Goal: Check status: Check status

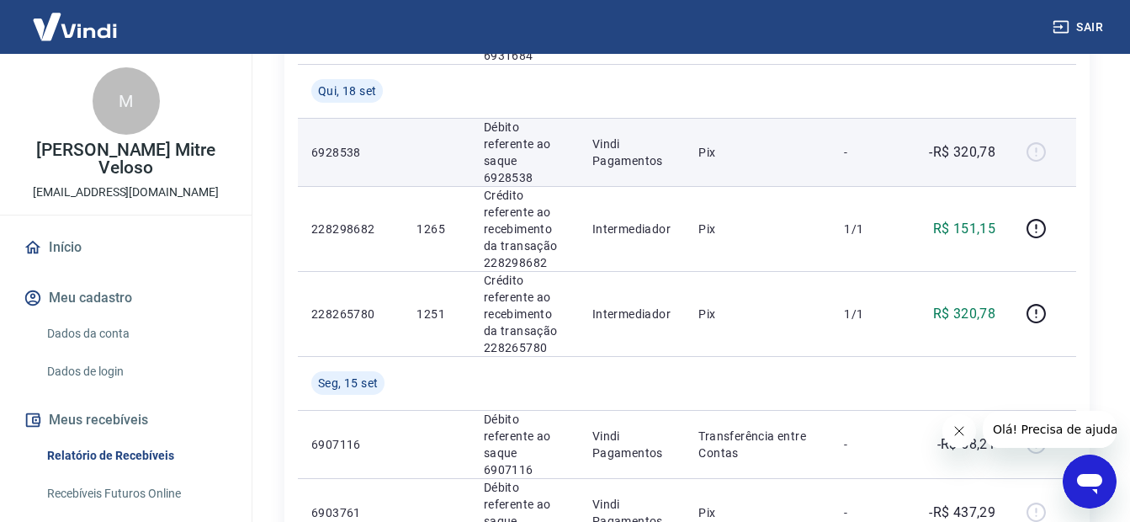
scroll to position [1010, 0]
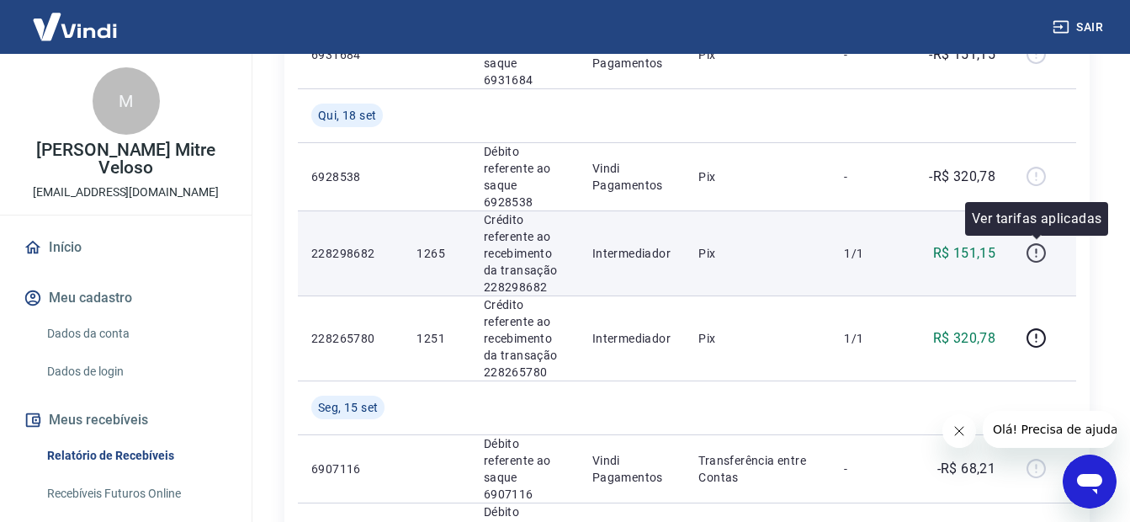
click at [1035, 251] on icon "button" at bounding box center [1036, 252] width 21 height 21
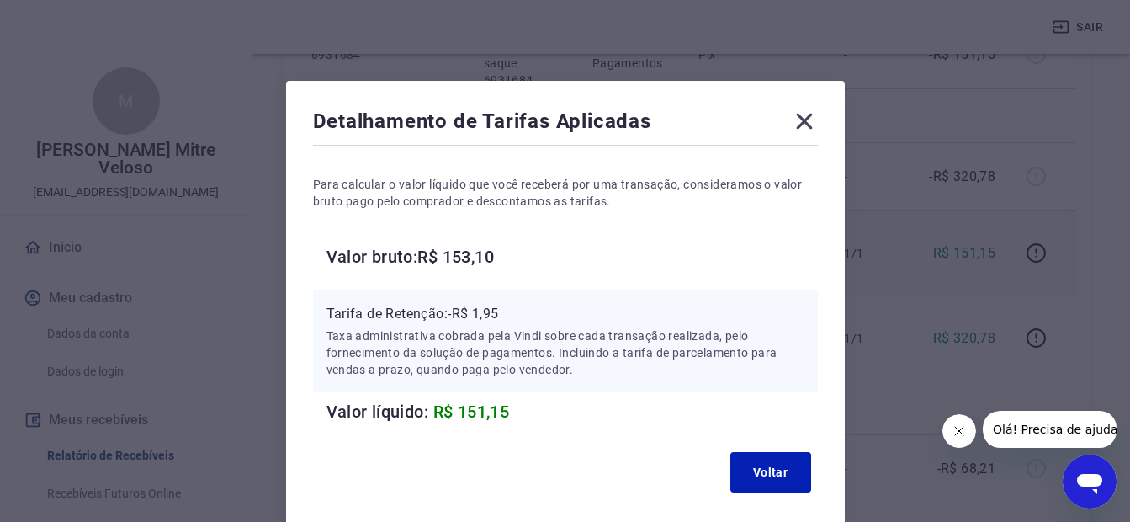
click at [799, 119] on icon at bounding box center [804, 121] width 27 height 27
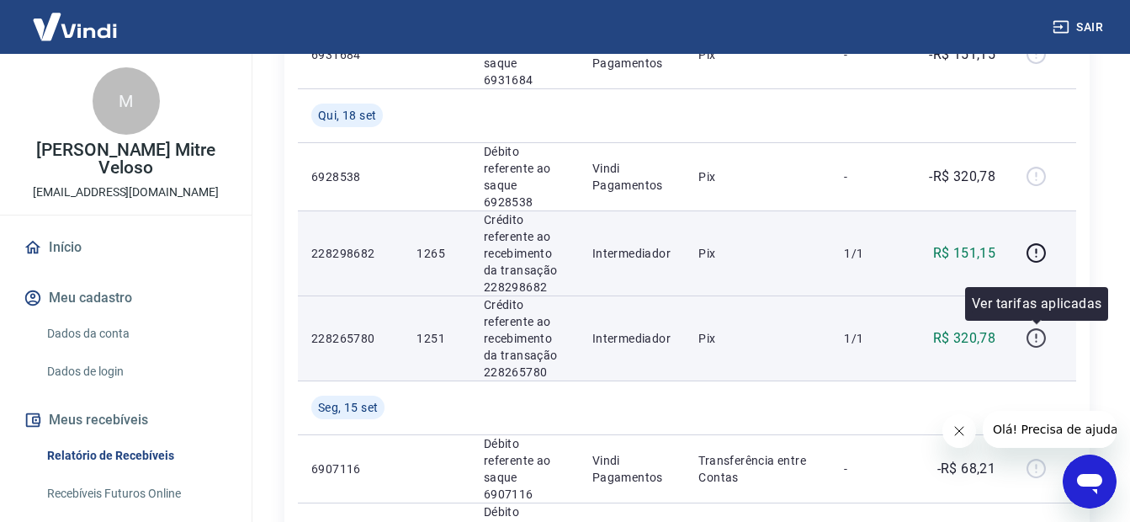
click at [1038, 342] on icon "button" at bounding box center [1036, 337] width 21 height 21
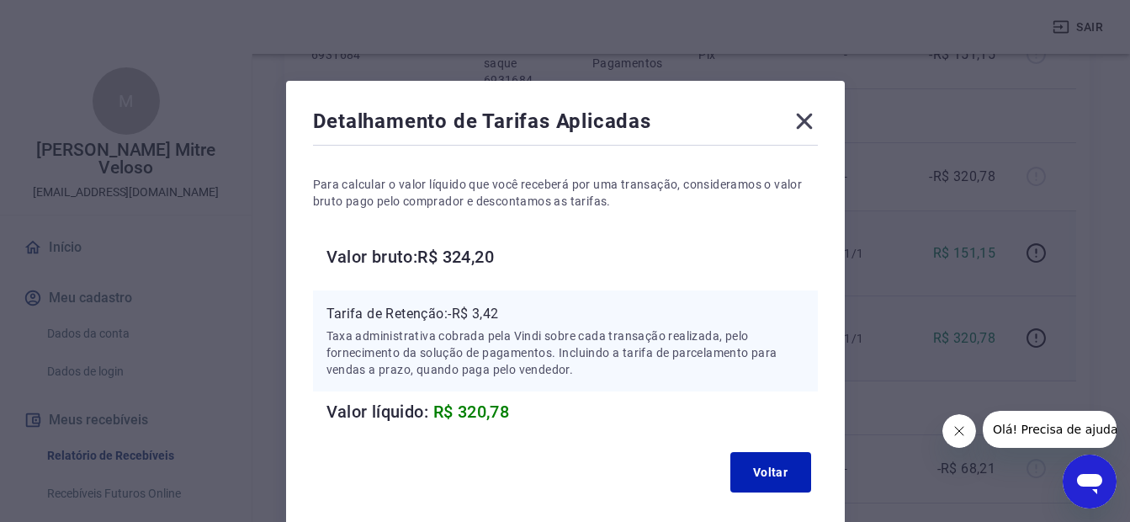
click at [802, 119] on icon at bounding box center [804, 122] width 16 height 16
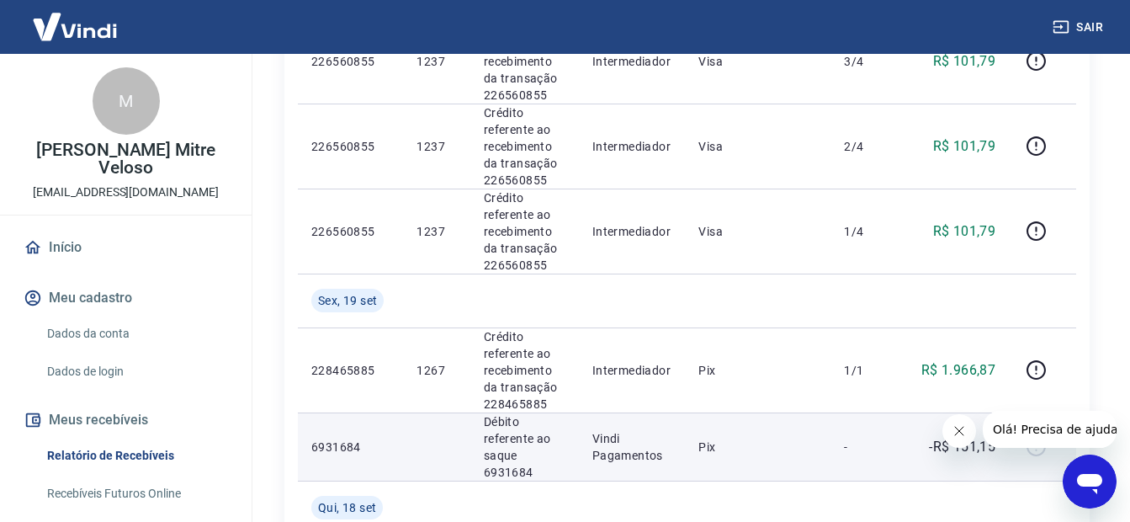
scroll to position [589, 0]
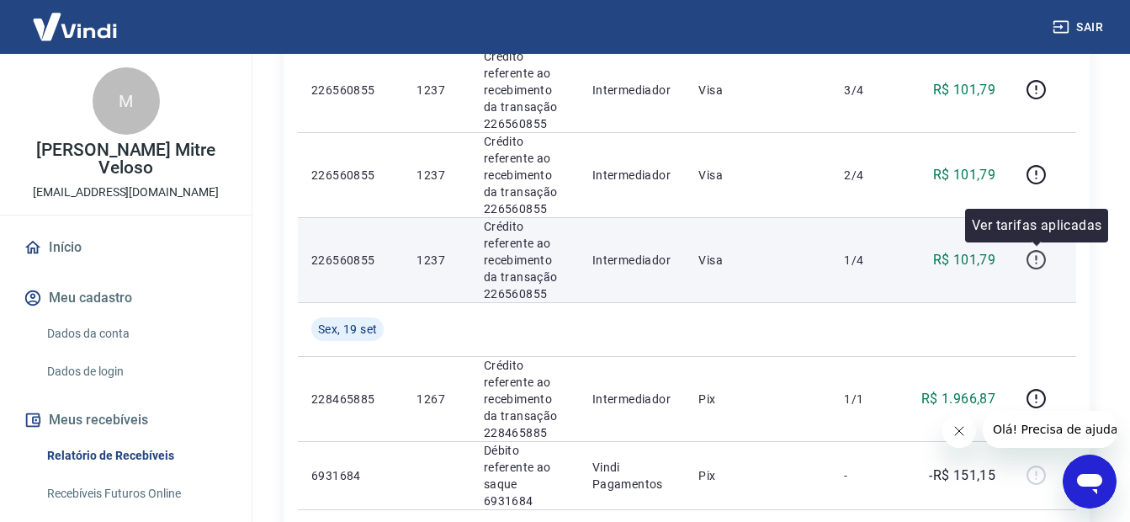
click at [1038, 259] on icon "button" at bounding box center [1036, 259] width 21 height 21
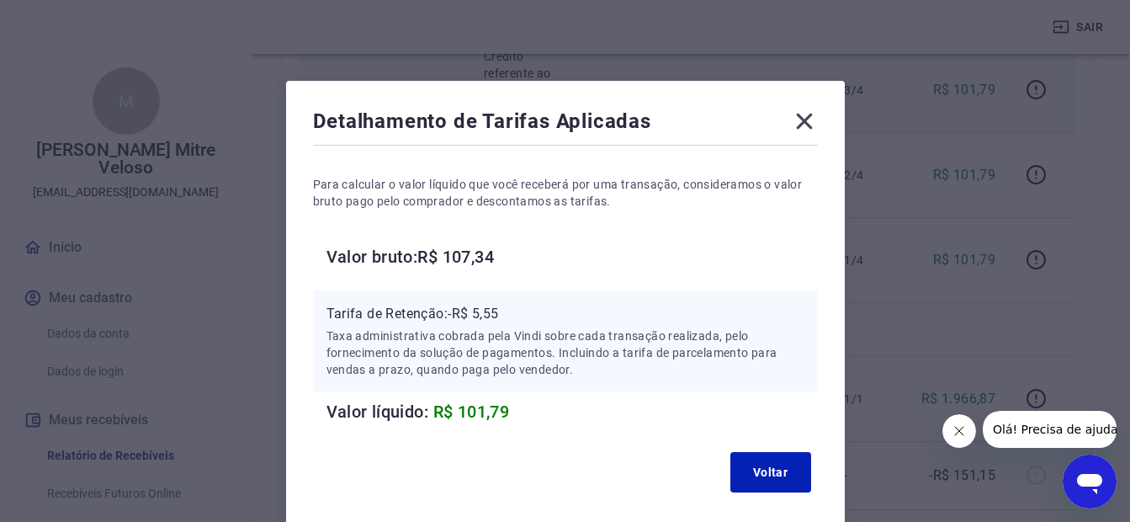
click at [806, 123] on icon at bounding box center [804, 122] width 16 height 16
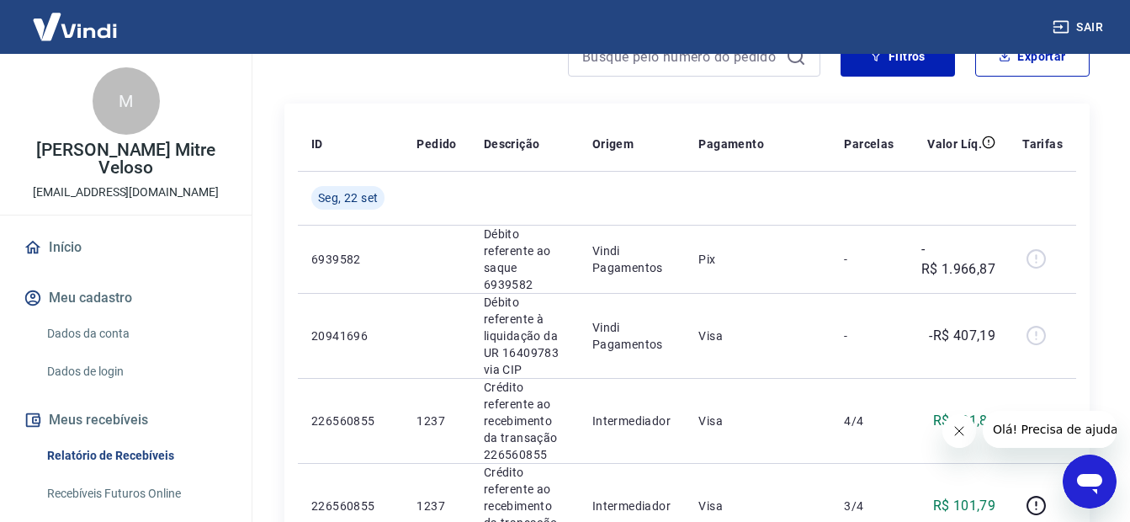
scroll to position [0, 0]
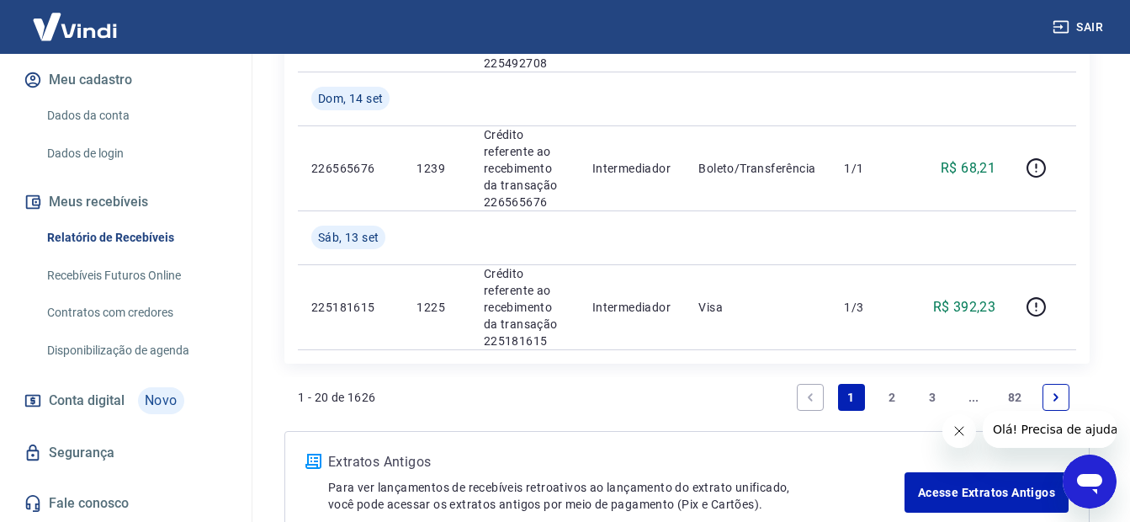
scroll to position [1936, 0]
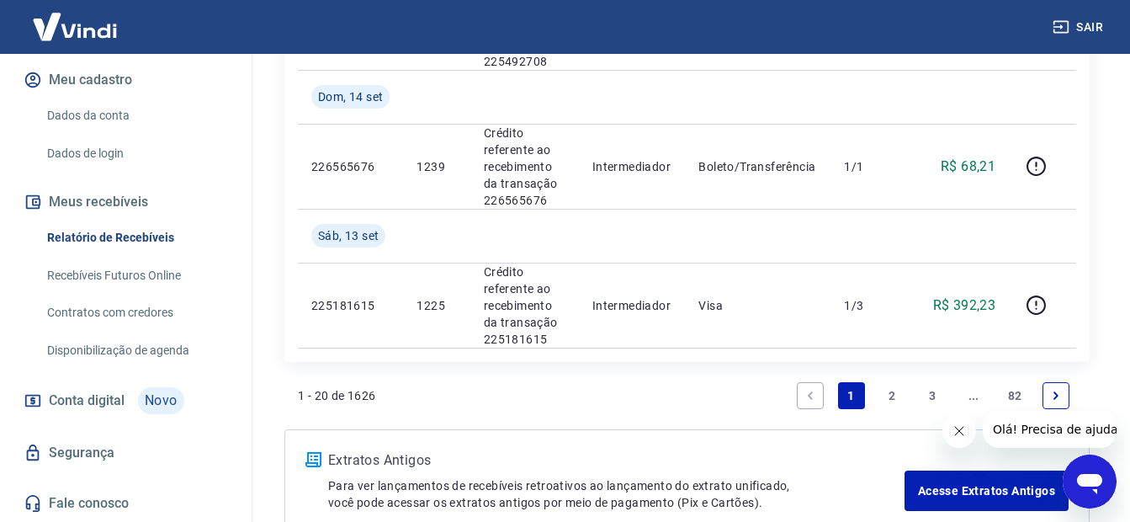
click at [894, 397] on link "2" at bounding box center [892, 395] width 27 height 27
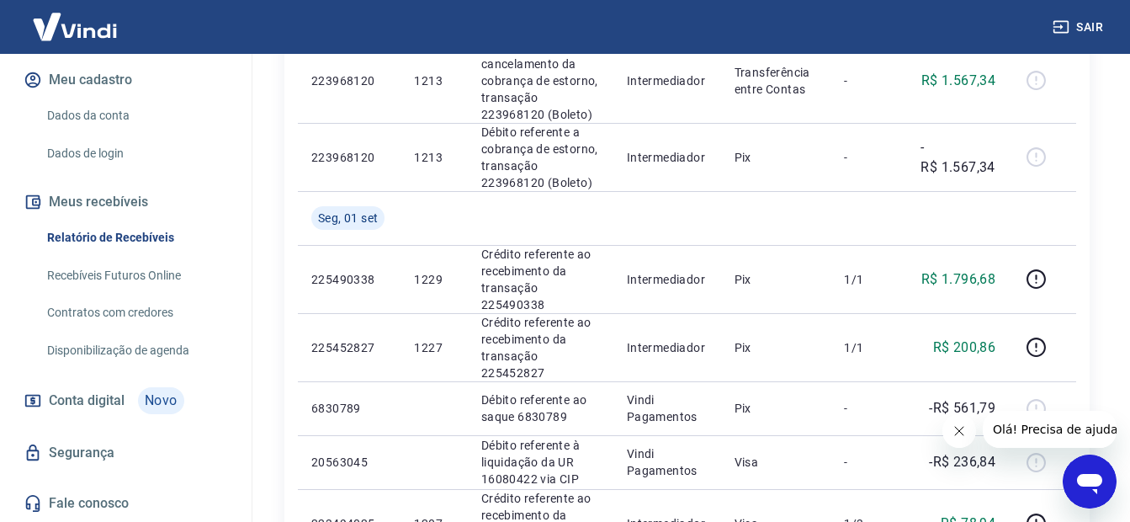
scroll to position [1559, 0]
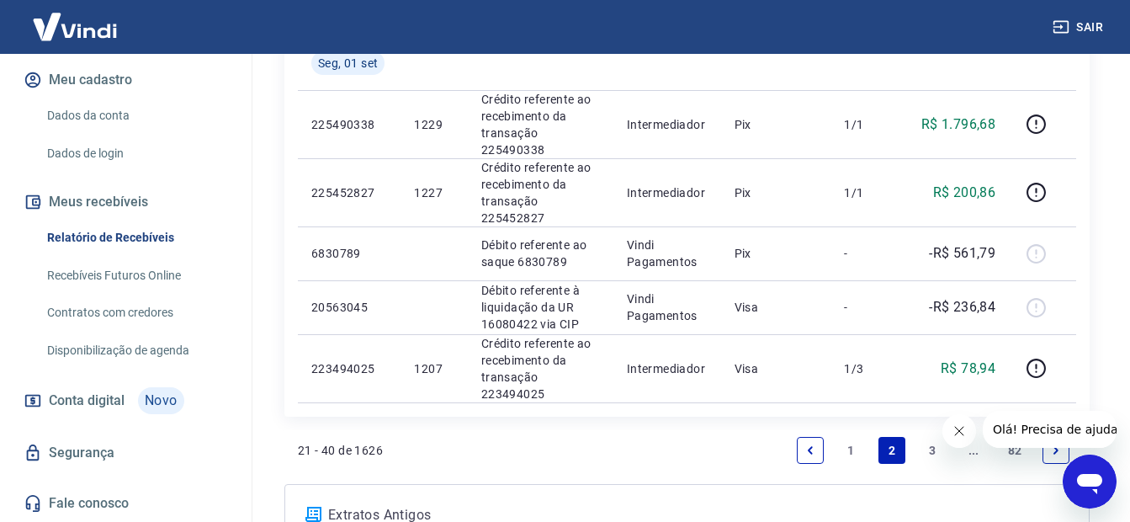
click at [851, 437] on link "1" at bounding box center [851, 450] width 27 height 27
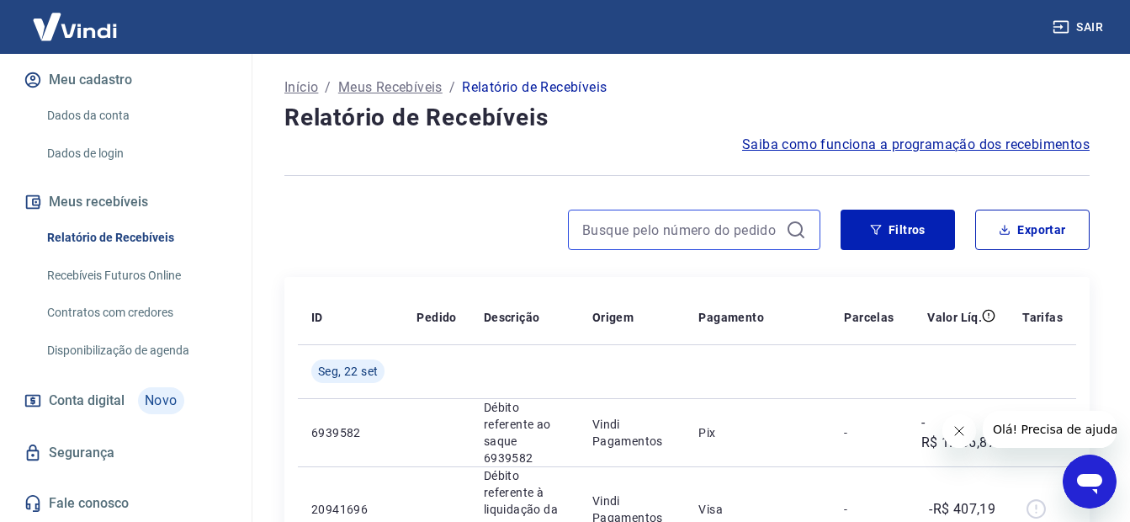
click at [751, 228] on input at bounding box center [680, 229] width 197 height 25
click at [750, 226] on input "1247" at bounding box center [680, 229] width 197 height 25
click at [798, 231] on icon at bounding box center [796, 230] width 20 height 20
click at [760, 236] on input "124712" at bounding box center [680, 229] width 197 height 25
click at [632, 236] on input "124712" at bounding box center [680, 229] width 197 height 25
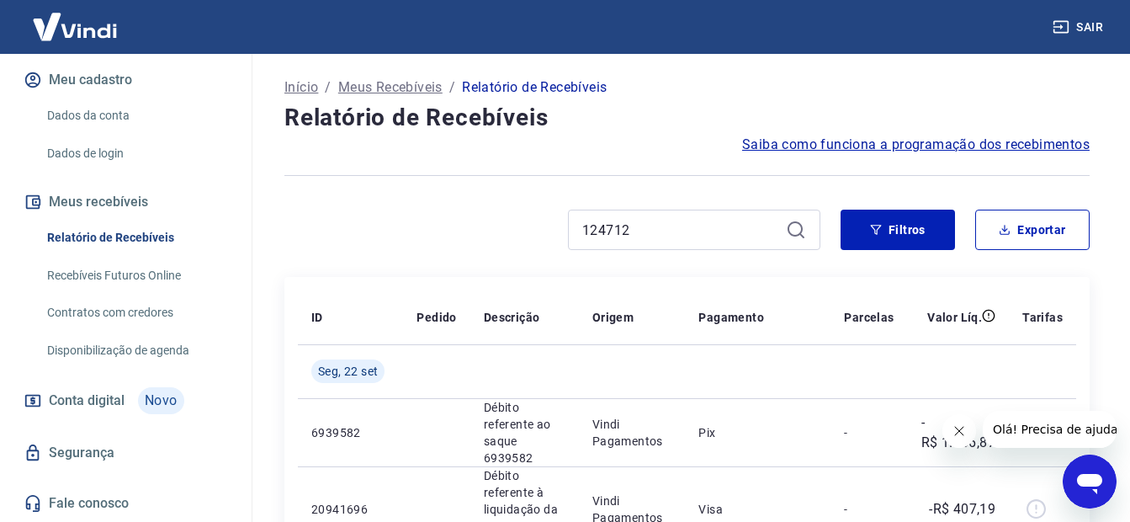
click at [799, 226] on icon at bounding box center [796, 230] width 20 height 20
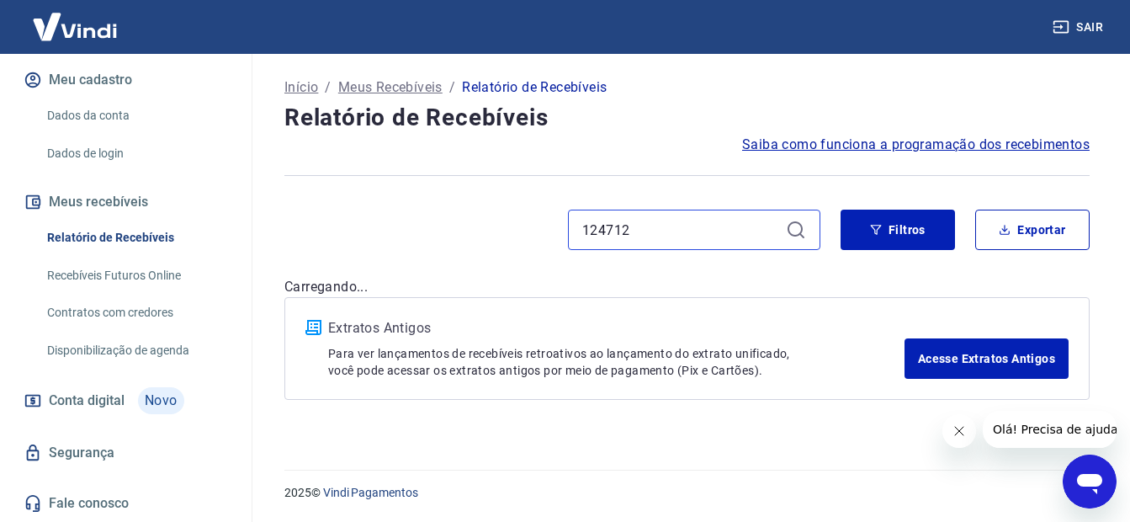
drag, startPoint x: 720, startPoint y: 237, endPoint x: 711, endPoint y: 232, distance: 9.8
click at [714, 235] on input "124712" at bounding box center [680, 229] width 197 height 25
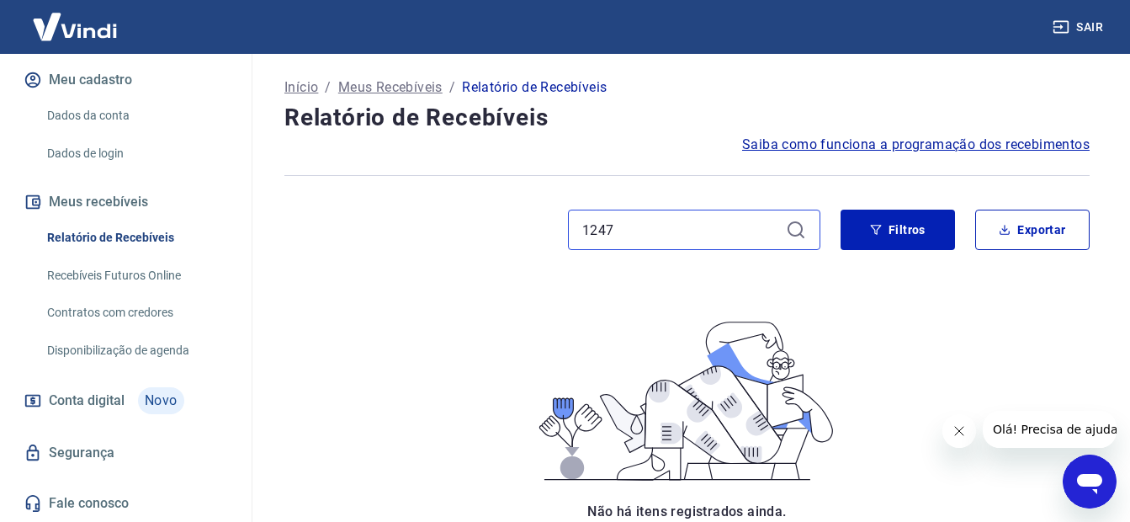
type input "1247"
click at [792, 222] on div "1247" at bounding box center [694, 230] width 252 height 40
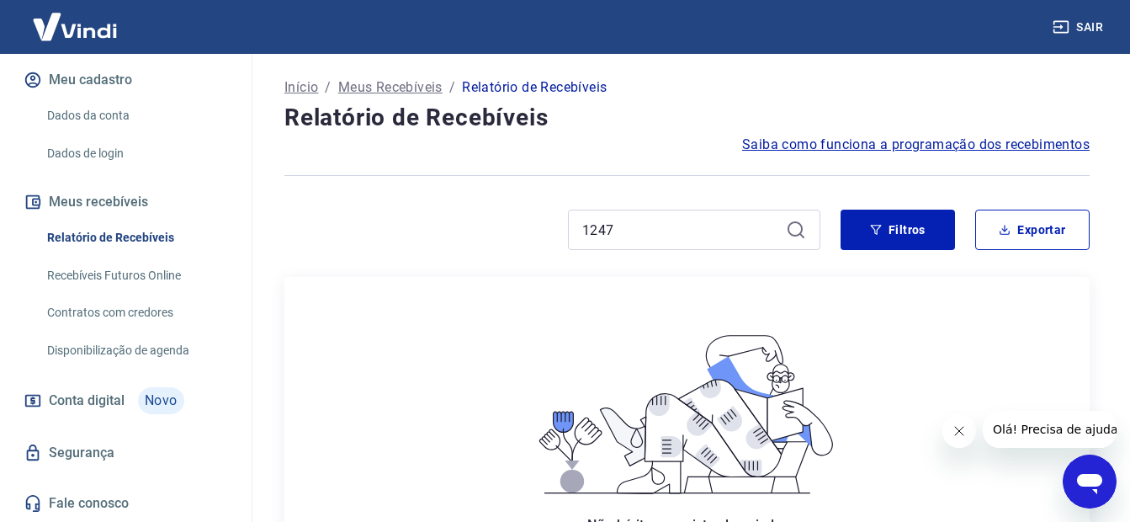
click at [792, 229] on icon at bounding box center [796, 230] width 20 height 20
click at [793, 232] on icon at bounding box center [796, 230] width 20 height 20
click at [965, 439] on button "Fechar mensagem da empresa" at bounding box center [959, 431] width 34 height 34
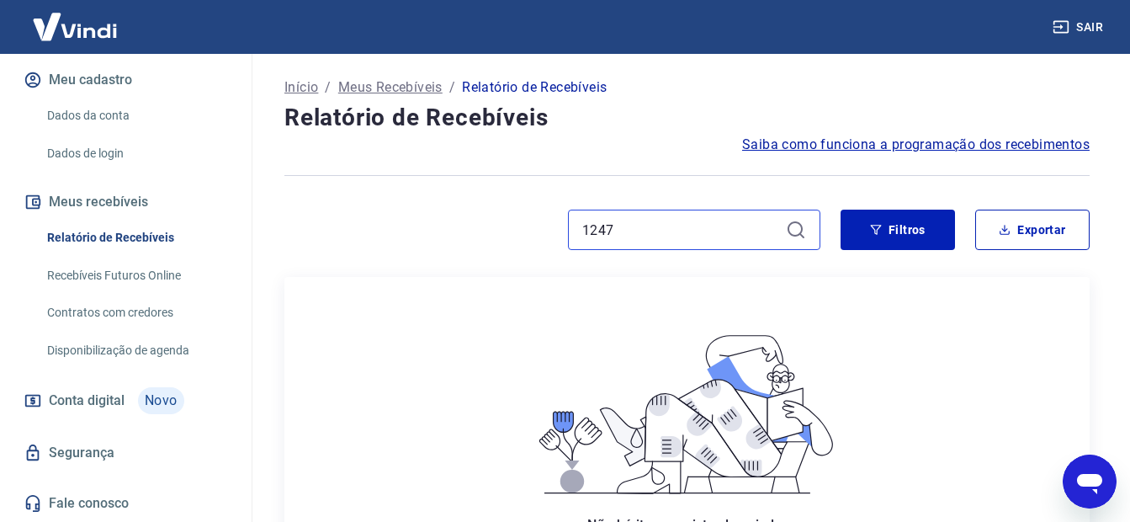
drag, startPoint x: 682, startPoint y: 233, endPoint x: 438, endPoint y: 210, distance: 245.2
click at [438, 210] on div "1247" at bounding box center [552, 230] width 536 height 40
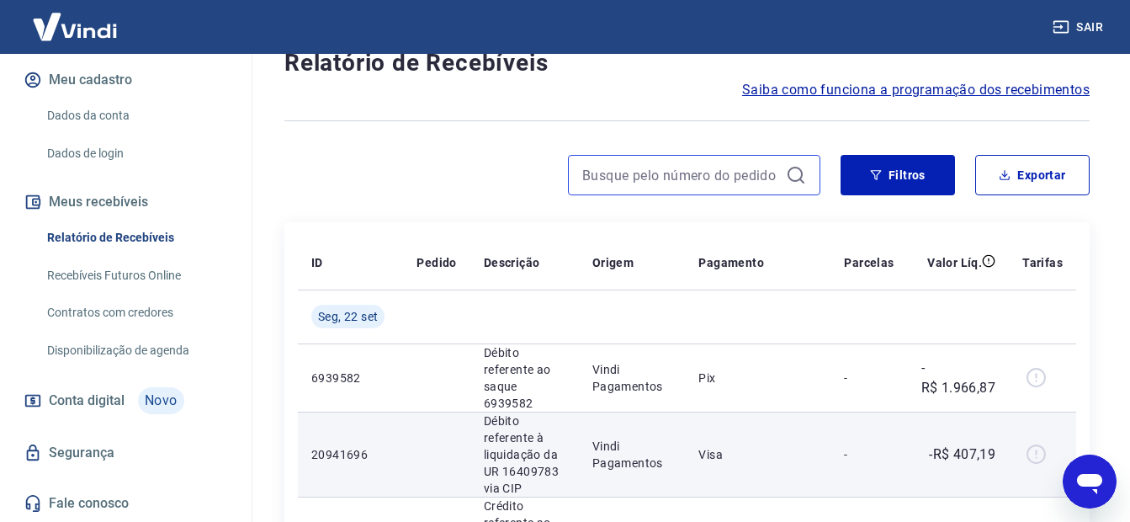
scroll to position [19, 0]
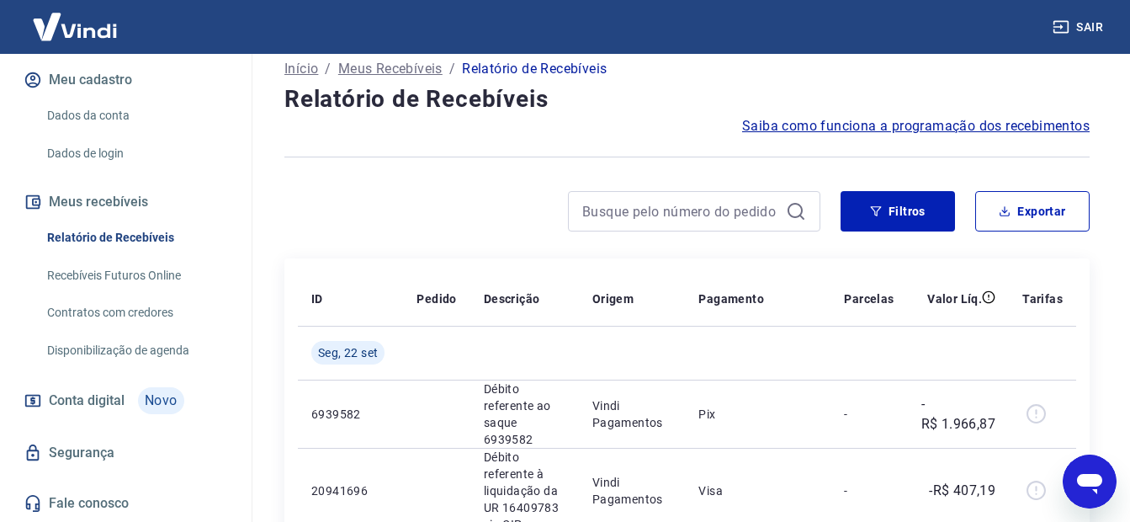
click at [837, 122] on span "Saiba como funciona a programação dos recebimentos" at bounding box center [916, 126] width 348 height 20
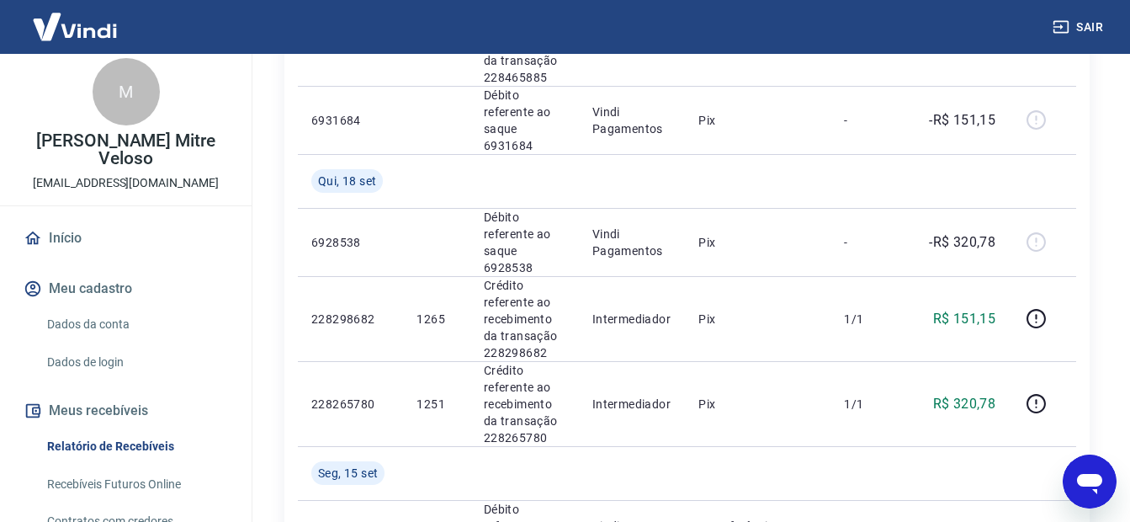
scroll to position [3, 0]
